Goal: Entertainment & Leisure: Consume media (video, audio)

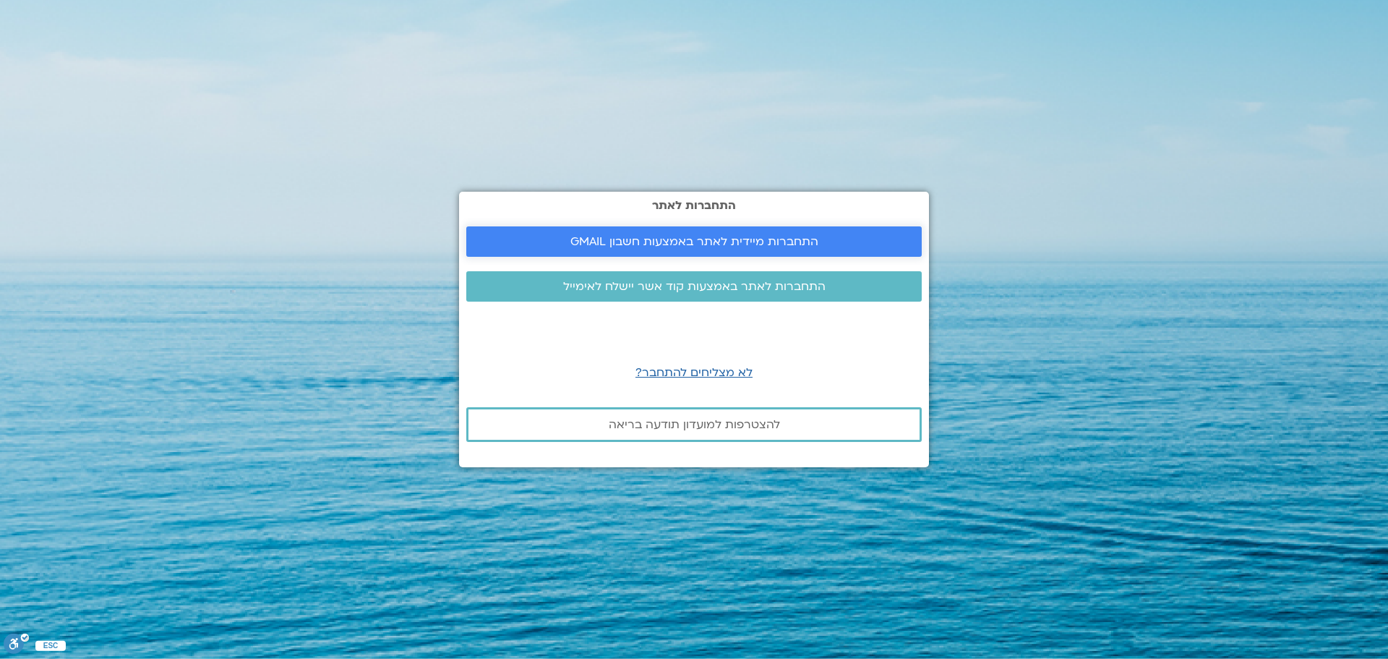
click at [677, 235] on span "התחברות מיידית לאתר באמצעות חשבון GMAIL" at bounding box center [694, 241] width 248 height 13
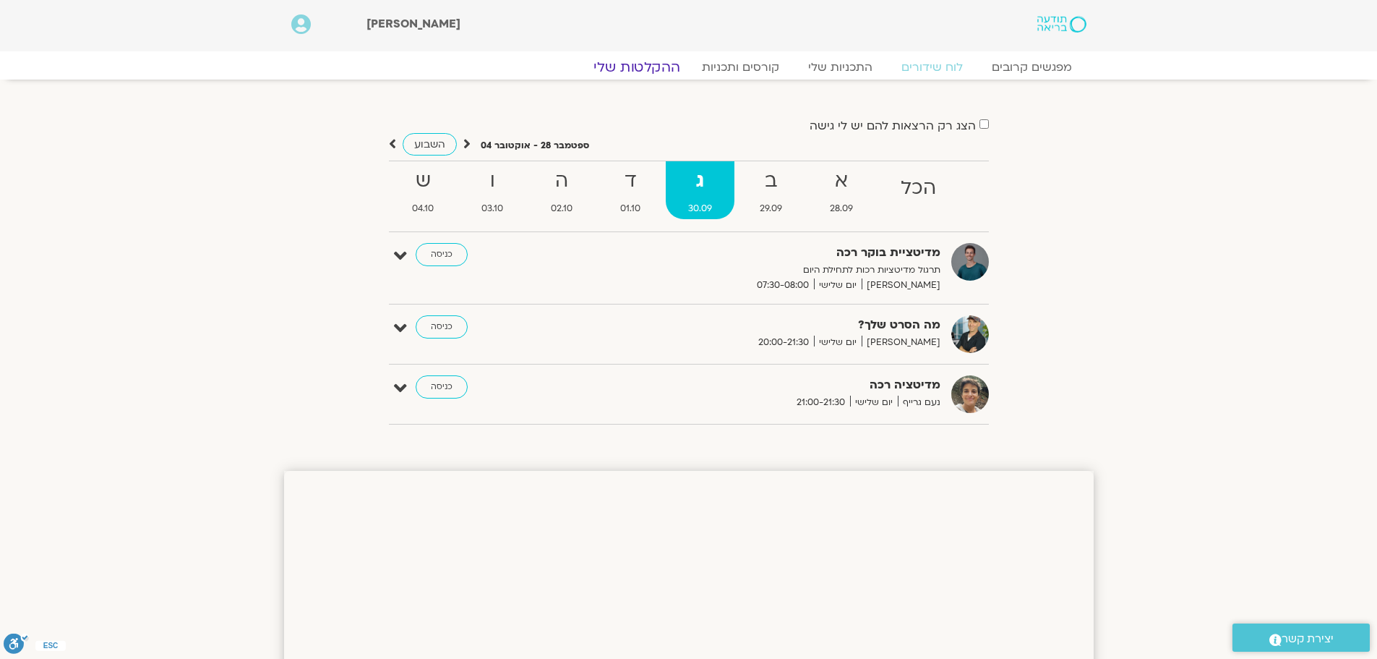
click at [646, 62] on link "ההקלטות שלי" at bounding box center [636, 67] width 121 height 17
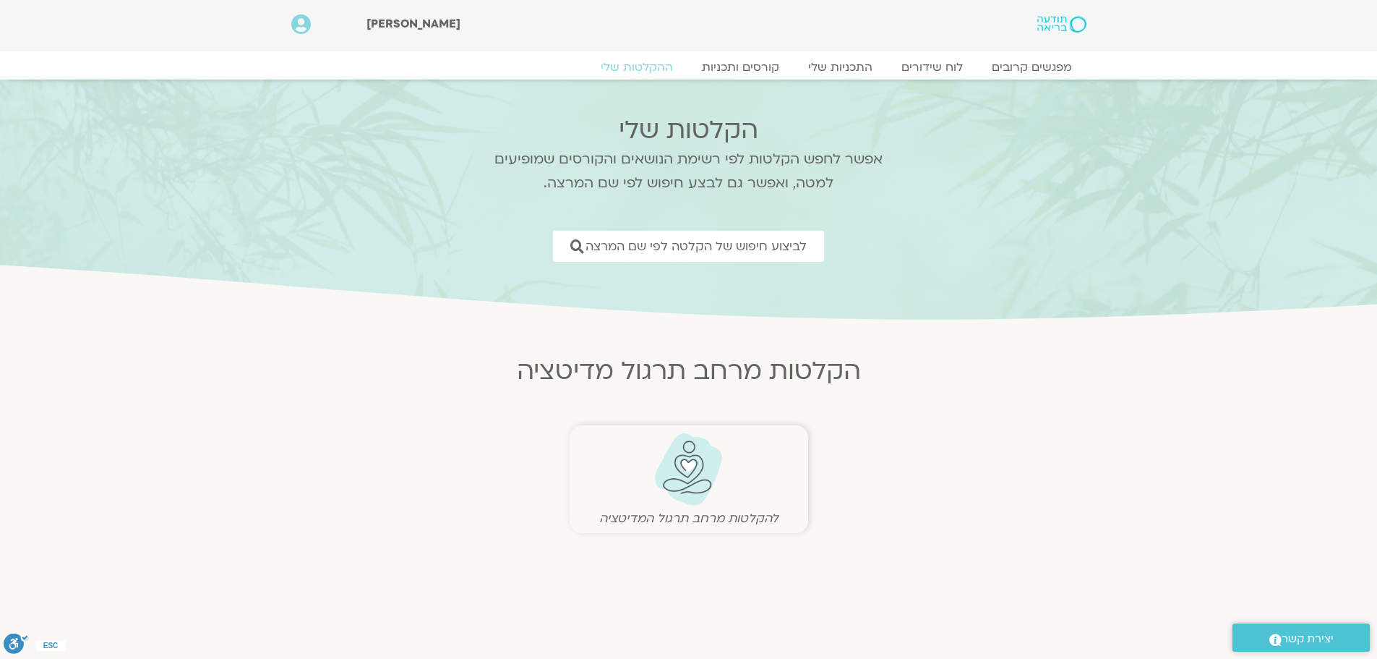
click at [677, 479] on img at bounding box center [689, 469] width 72 height 74
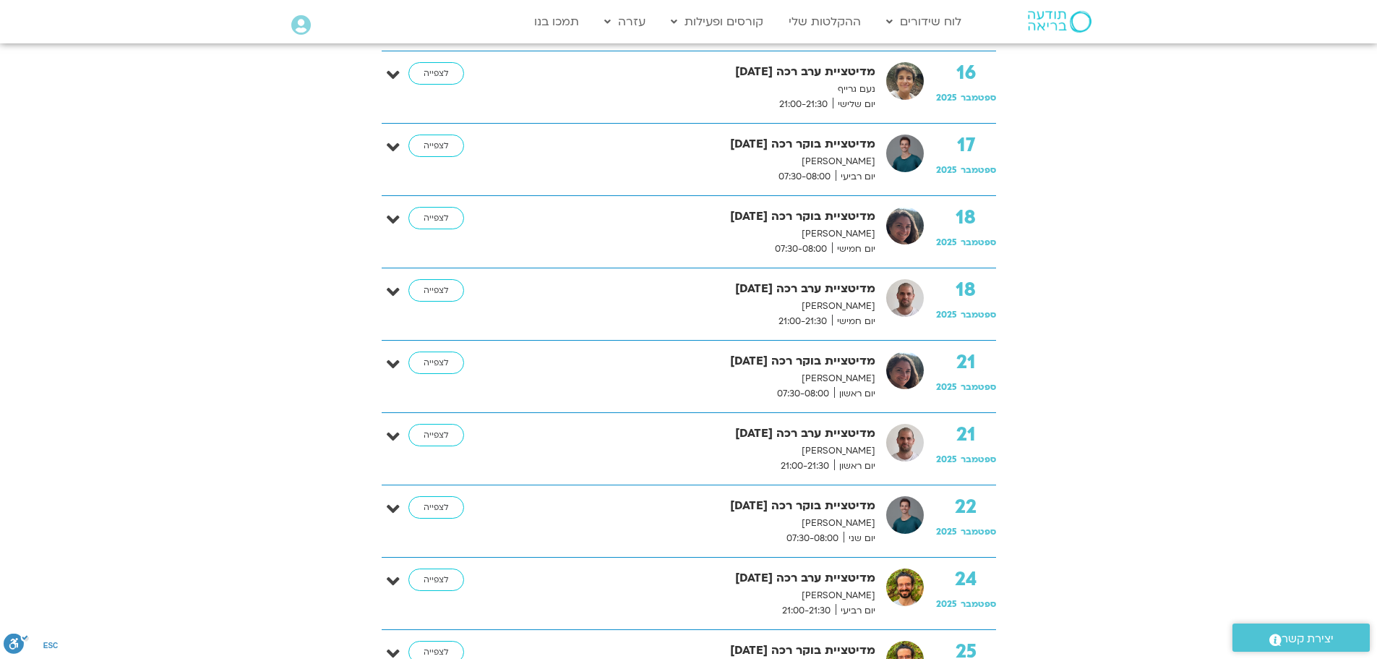
scroll to position [2169, 0]
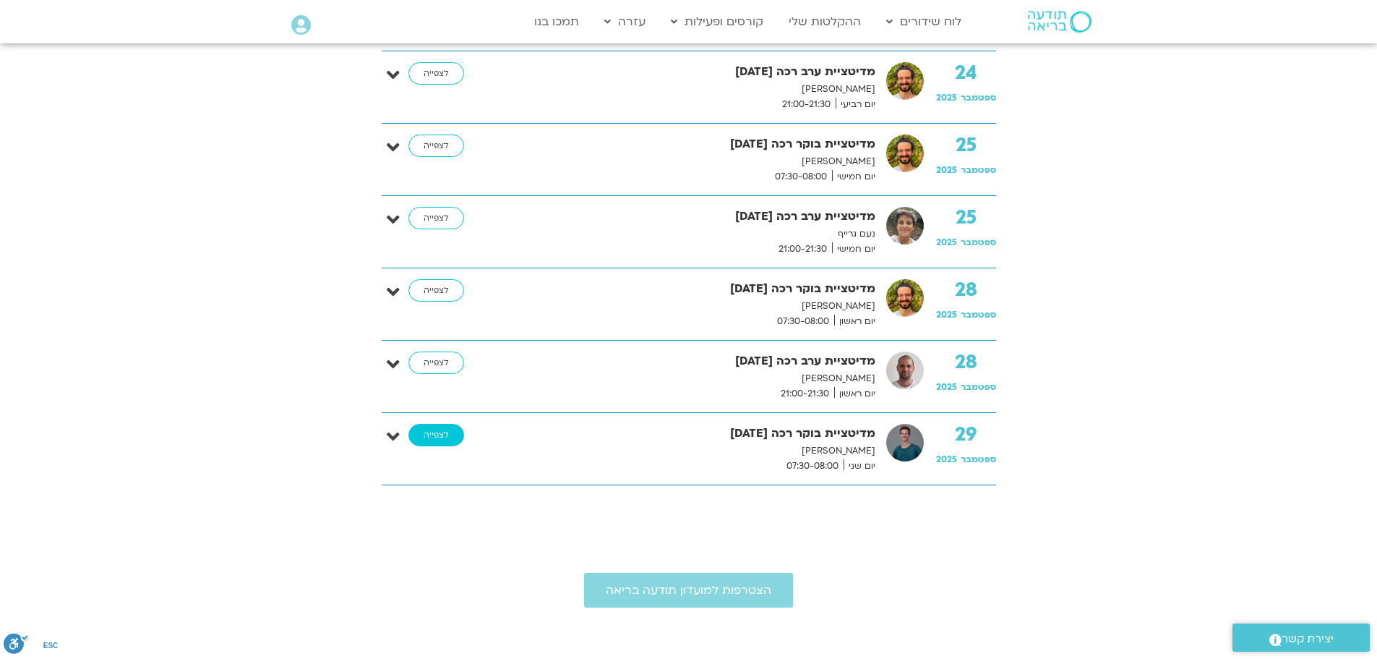
click at [436, 428] on link "לצפייה" at bounding box center [437, 435] width 56 height 23
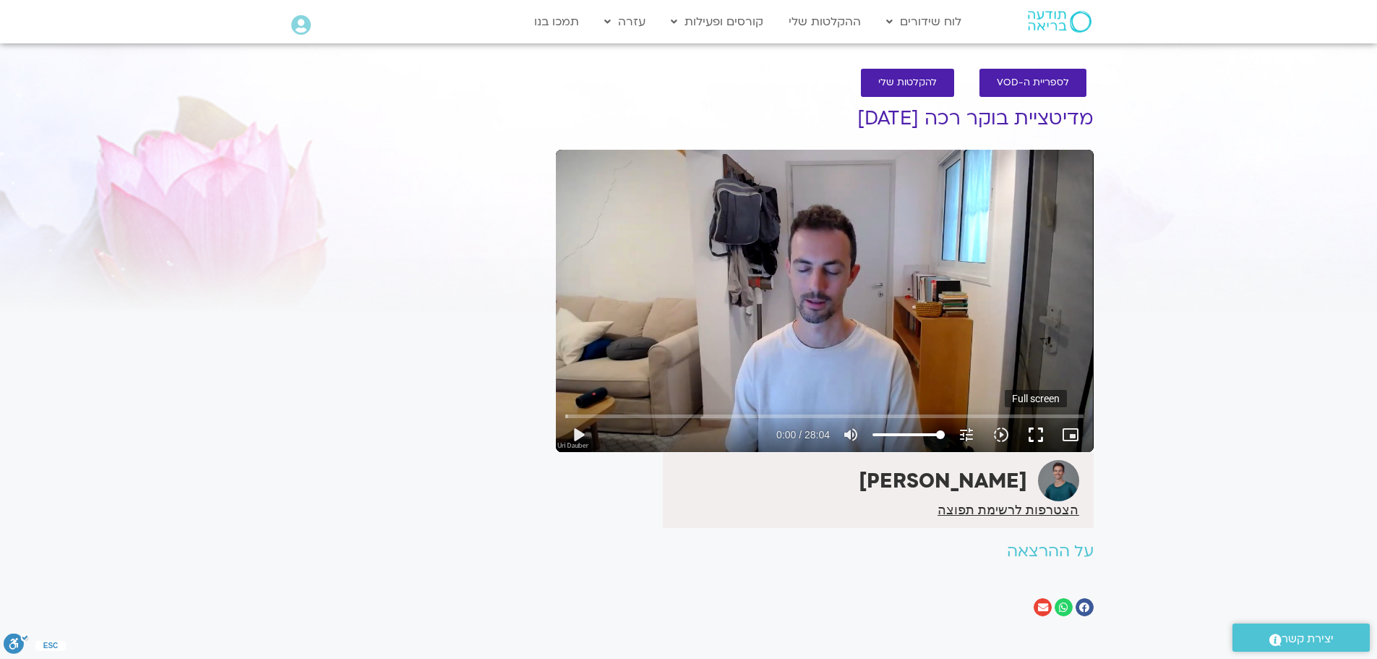
click at [1044, 442] on button "fullscreen" at bounding box center [1036, 434] width 35 height 35
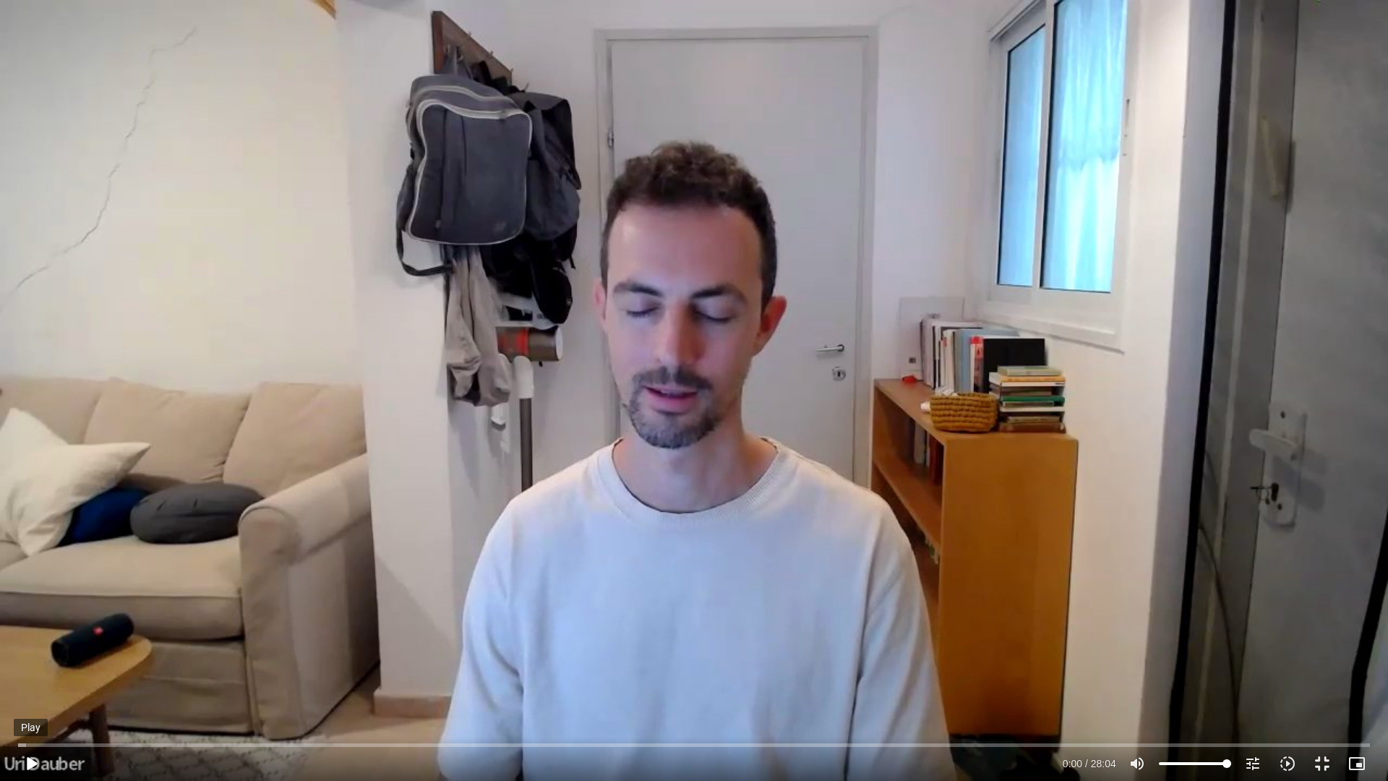
click at [34, 658] on button "play_arrow" at bounding box center [31, 763] width 35 height 35
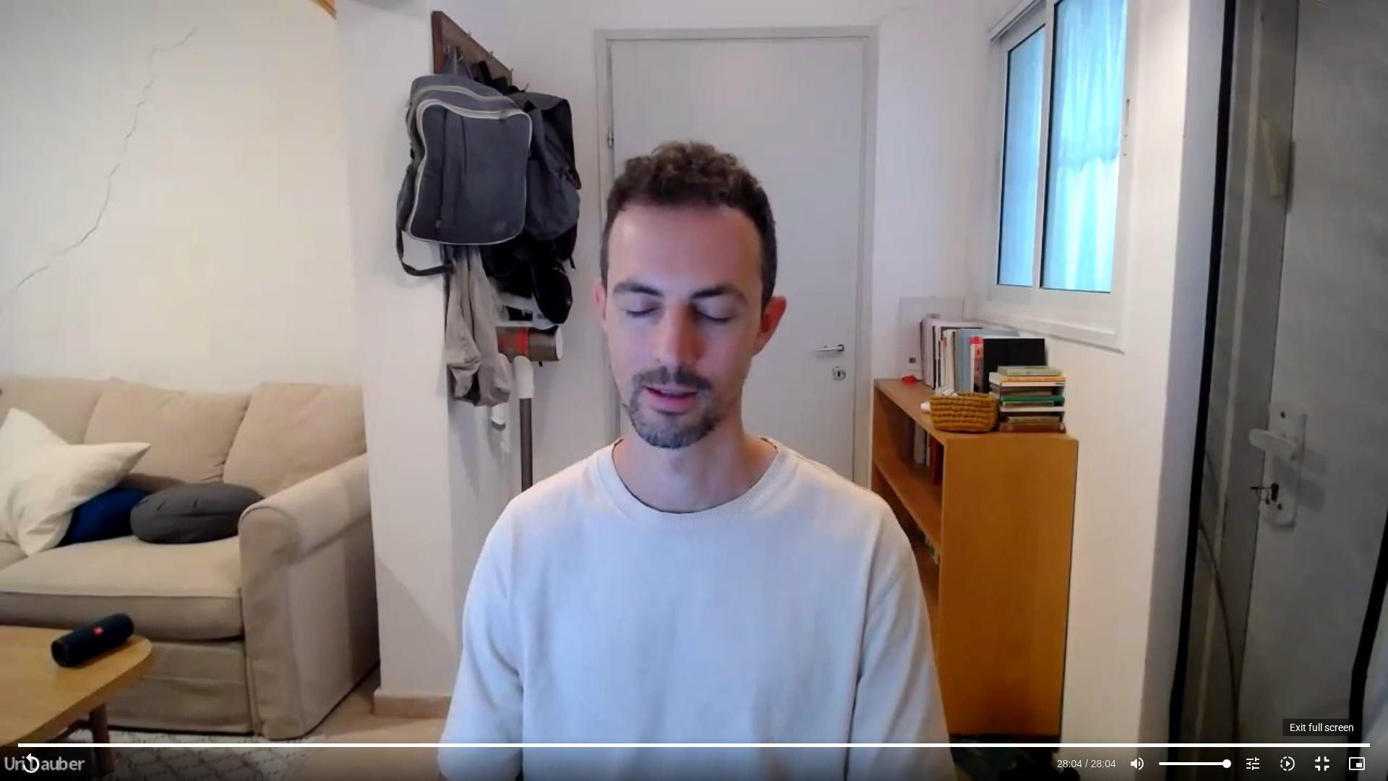
click at [1327, 658] on button "fullscreen_exit" at bounding box center [1322, 763] width 35 height 35
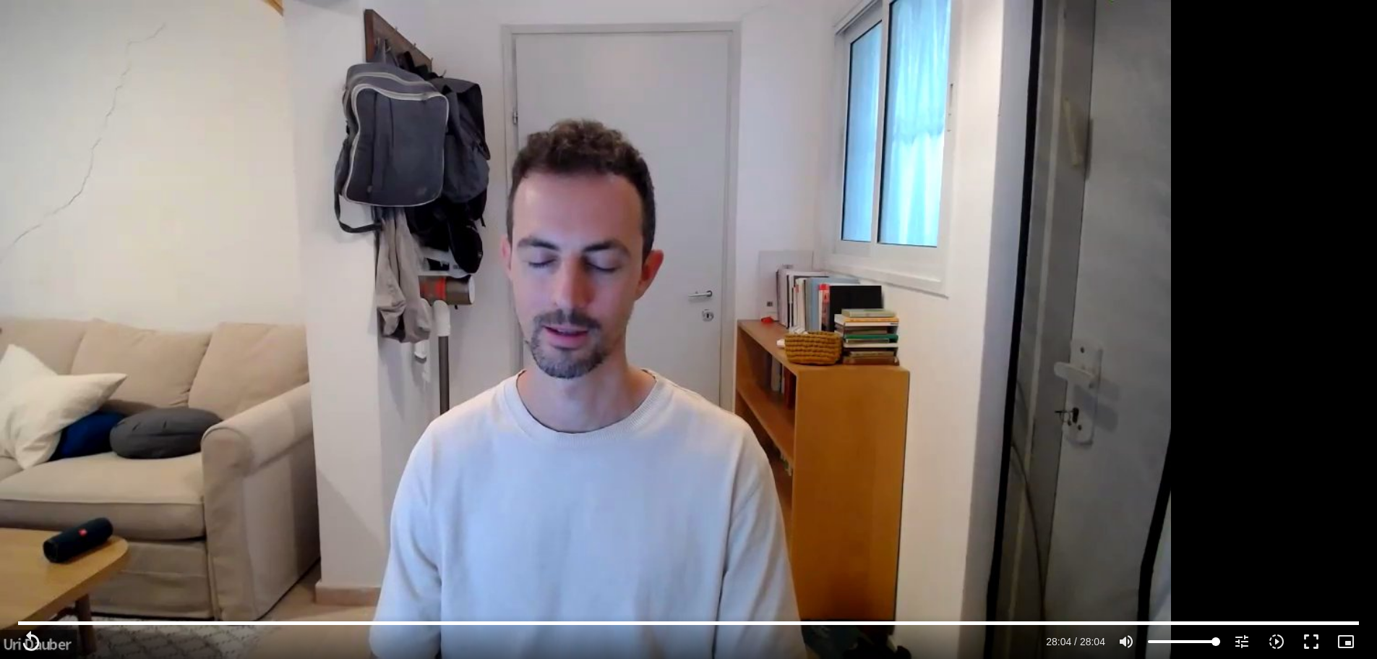
type input "1684.36"
